Goal: Obtain resource: Download file/media

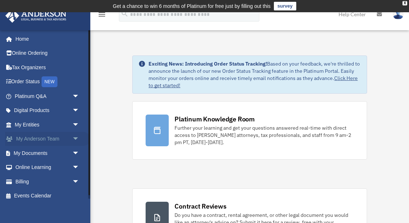
click at [76, 139] on span "arrow_drop_down" at bounding box center [79, 139] width 14 height 15
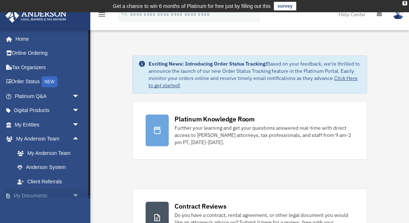
click at [75, 193] on span "arrow_drop_down" at bounding box center [79, 196] width 14 height 15
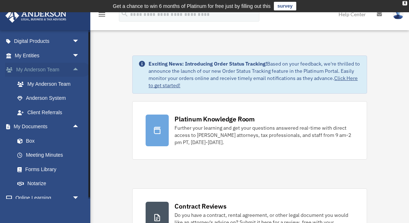
scroll to position [81, 0]
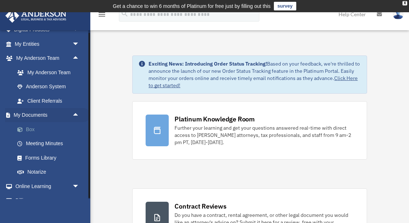
click at [29, 125] on link "Box" at bounding box center [50, 129] width 80 height 14
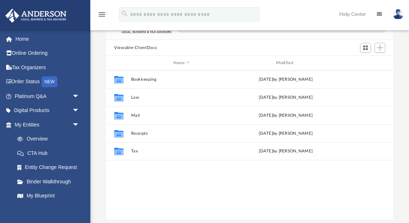
scroll to position [68, 0]
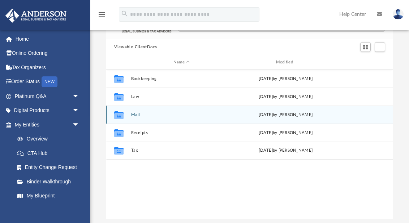
click at [136, 114] on button "Mail" at bounding box center [181, 115] width 101 height 5
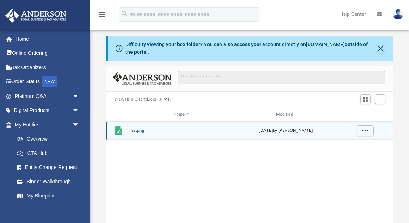
scroll to position [15, 0]
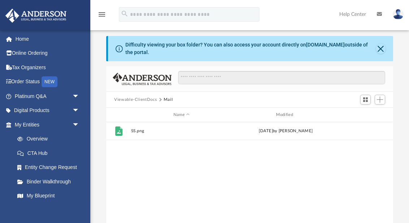
click at [143, 99] on button "Viewable-ClientDocs" at bounding box center [135, 100] width 43 height 6
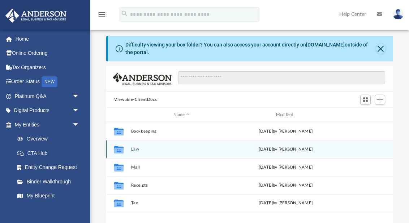
click at [131, 147] on button "Law" at bounding box center [181, 149] width 101 height 5
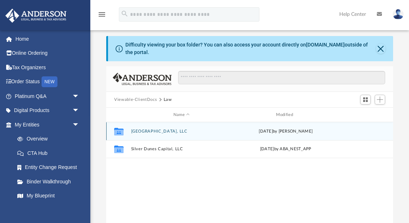
click at [158, 134] on div "Collaborated Folder Piney Lane House, LLC Fri Sep 26 2025 by Brandi Williamson" at bounding box center [249, 131] width 287 height 18
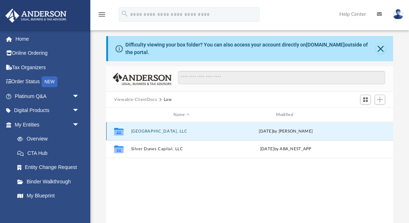
click at [158, 132] on button "Piney Lane House, LLC" at bounding box center [181, 131] width 101 height 5
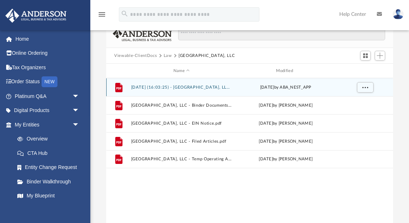
scroll to position [64, 0]
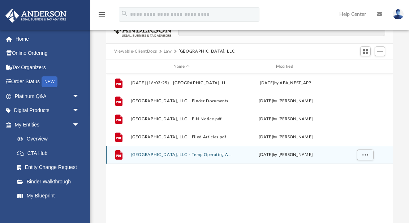
click at [218, 156] on button "Piney Lane House, LLC - Temp Operating Agreement for Deed.pdf" at bounding box center [181, 155] width 101 height 5
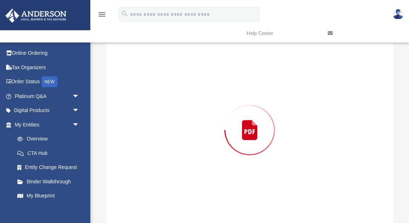
click at [218, 156] on div "Preview" at bounding box center [249, 130] width 287 height 186
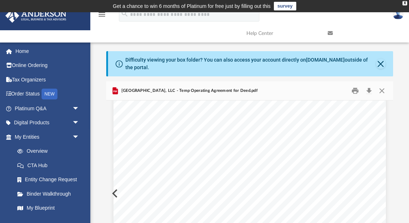
scroll to position [121, 0]
click at [380, 64] on button "Close" at bounding box center [380, 64] width 9 height 10
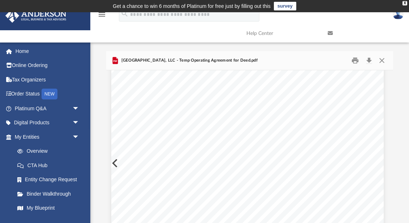
scroll to position [18555, 2]
click at [180, 133] on div "Operating Agreement of Piney Lane House, LLC Page 39 of 39 The Exhibits referre…" at bounding box center [248, 210] width 272 height 352
click at [165, 148] on div "Operating Agreement of Piney Lane House, LLC Page 39 of 39 The Exhibits referre…" at bounding box center [248, 210] width 272 height 352
click at [368, 62] on button "Download" at bounding box center [368, 60] width 13 height 11
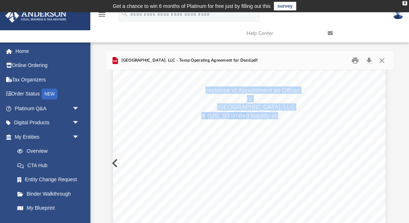
drag, startPoint x: 206, startPoint y: 90, endPoint x: 280, endPoint y: 116, distance: 78.6
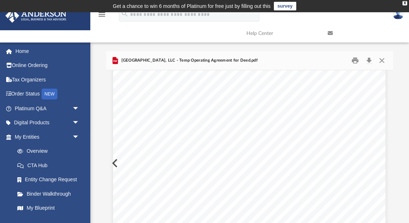
click at [382, 62] on button "Close" at bounding box center [381, 60] width 13 height 11
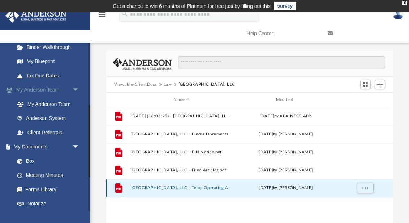
scroll to position [147, 0]
click at [29, 158] on link "Box" at bounding box center [50, 161] width 80 height 14
click at [31, 156] on link "Box" at bounding box center [50, 161] width 80 height 14
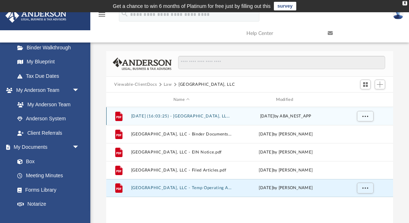
click at [199, 117] on button "2025.07.30 (16:03:25) - Piney Lane House, LLC - EIN Letter from IRS.pdf" at bounding box center [181, 116] width 101 height 5
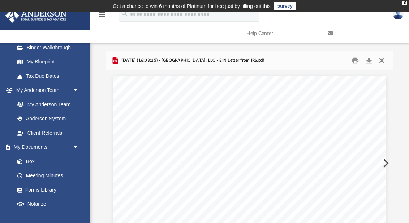
scroll to position [0, 0]
click at [383, 59] on button "Close" at bounding box center [381, 60] width 13 height 11
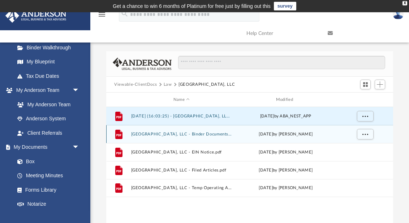
click at [179, 134] on button "Piney Lane House, LLC - Binder Documents.pdf" at bounding box center [181, 134] width 101 height 5
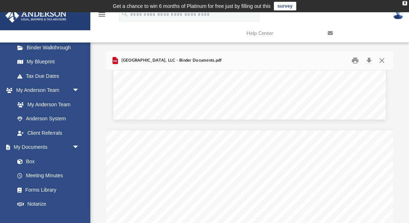
scroll to position [24623, 0]
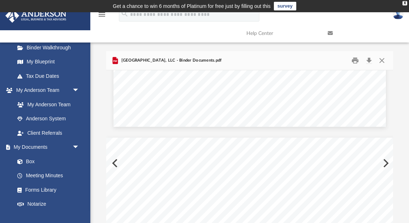
click at [376, 66] on div "Piney Lane House, LLC - Binder Documents.pdf" at bounding box center [249, 60] width 287 height 19
